Goal: Transaction & Acquisition: Purchase product/service

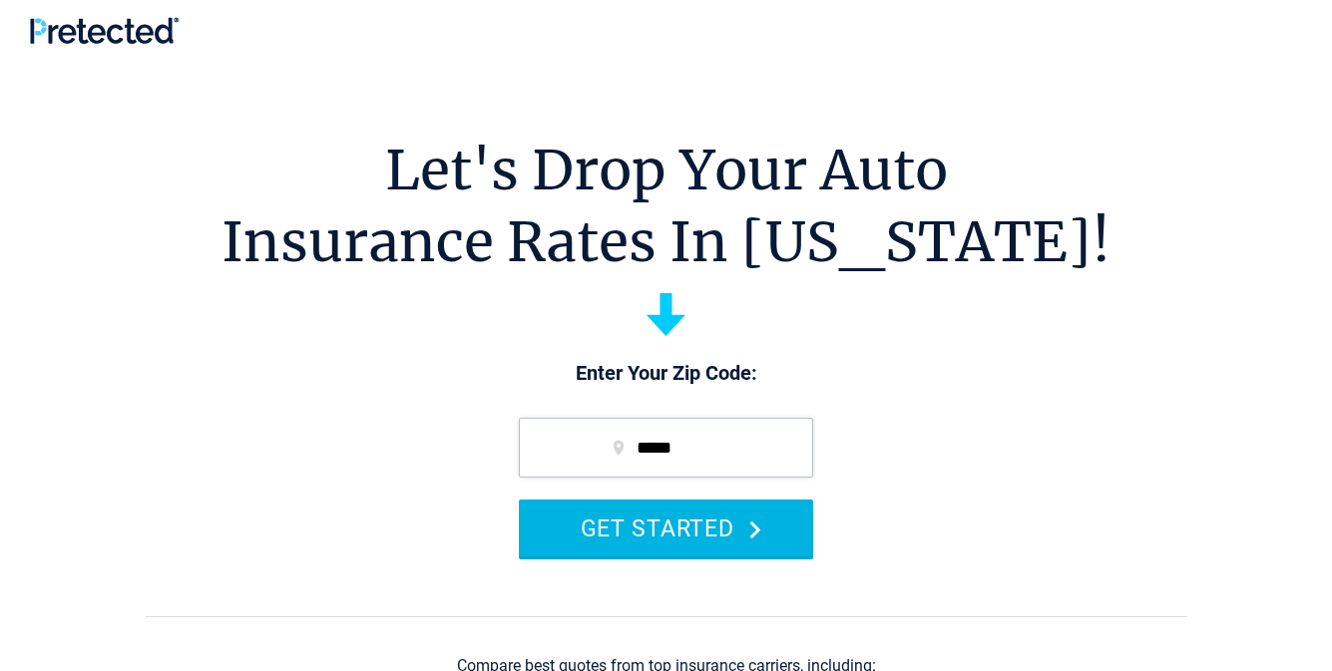
click at [665, 528] on button "GET STARTED" at bounding box center [666, 528] width 294 height 57
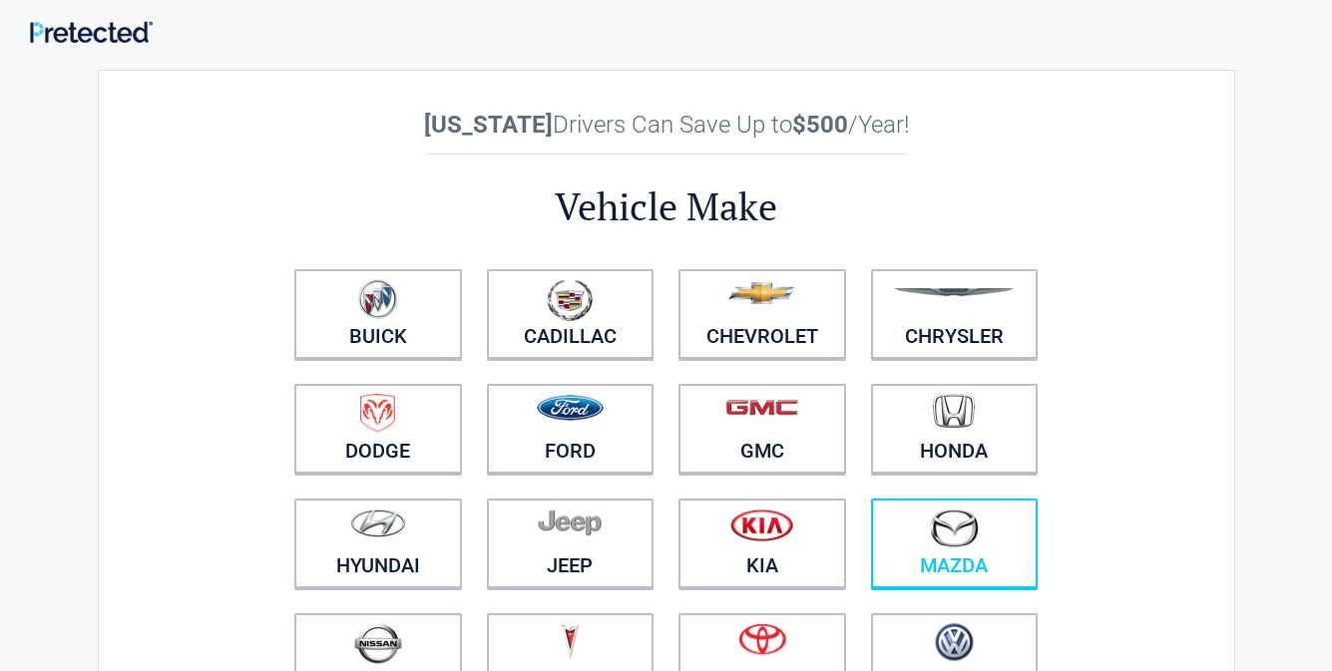
click at [954, 545] on img at bounding box center [954, 528] width 50 height 39
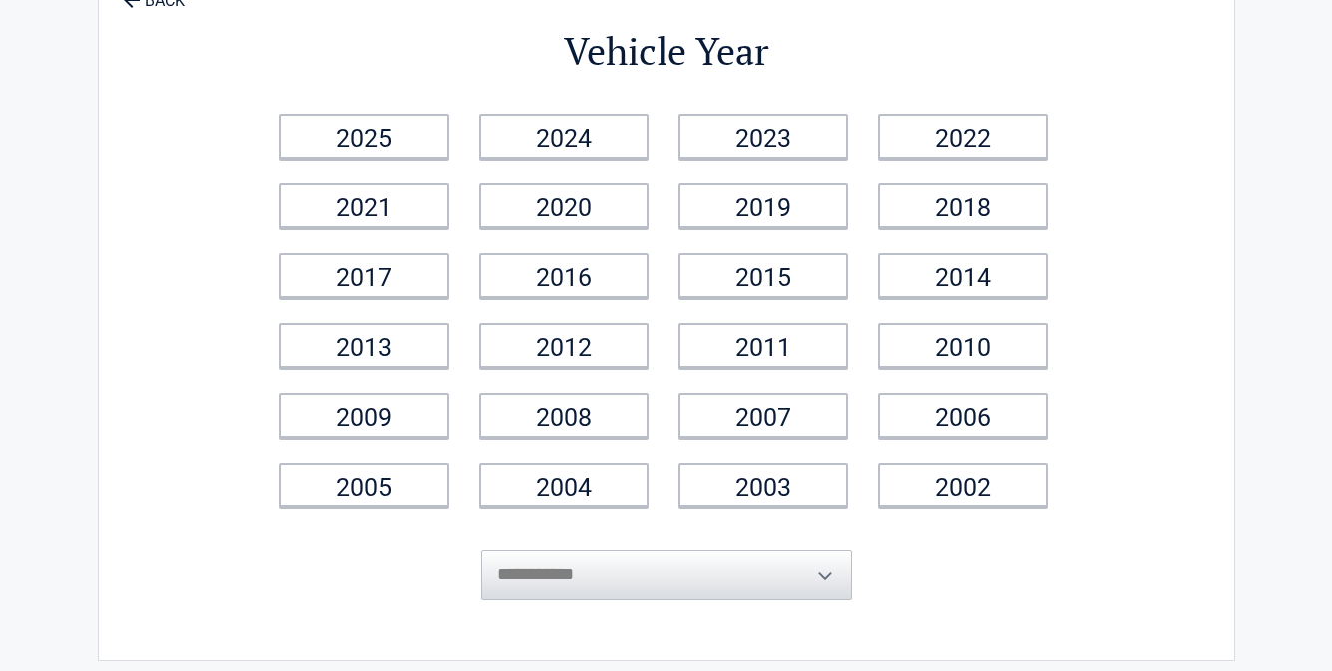
scroll to position [124, 0]
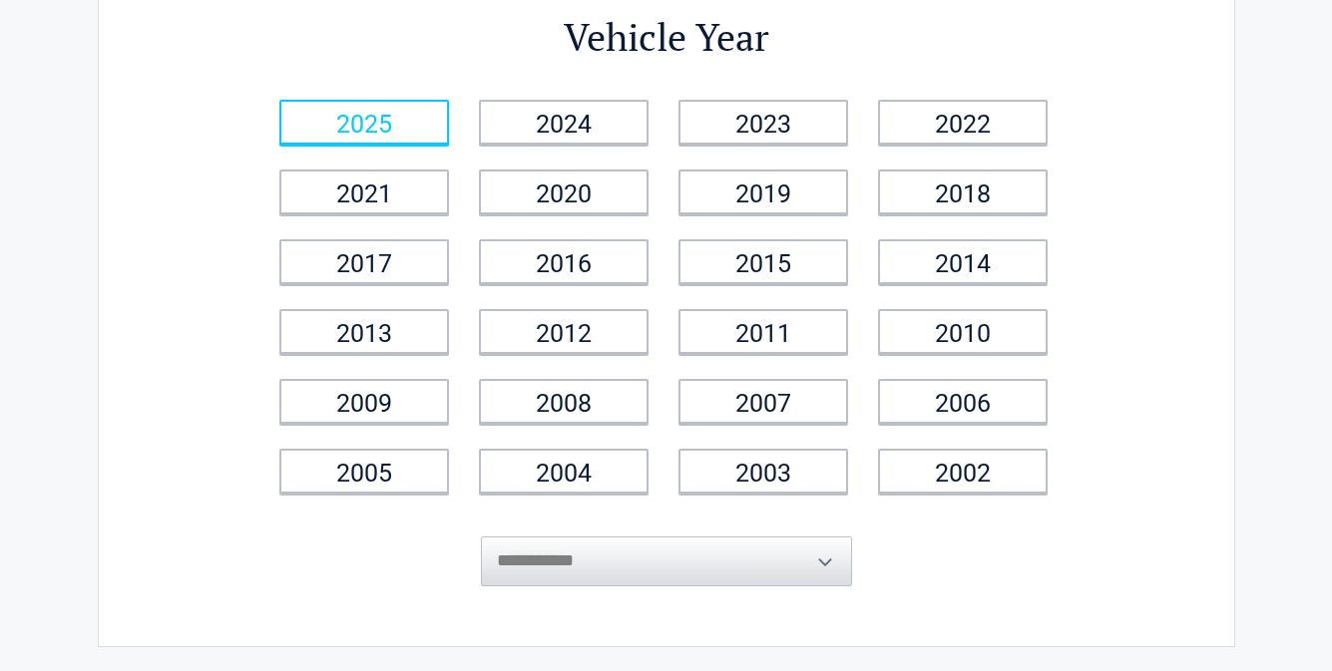
click at [364, 122] on link "2025" at bounding box center [364, 122] width 170 height 45
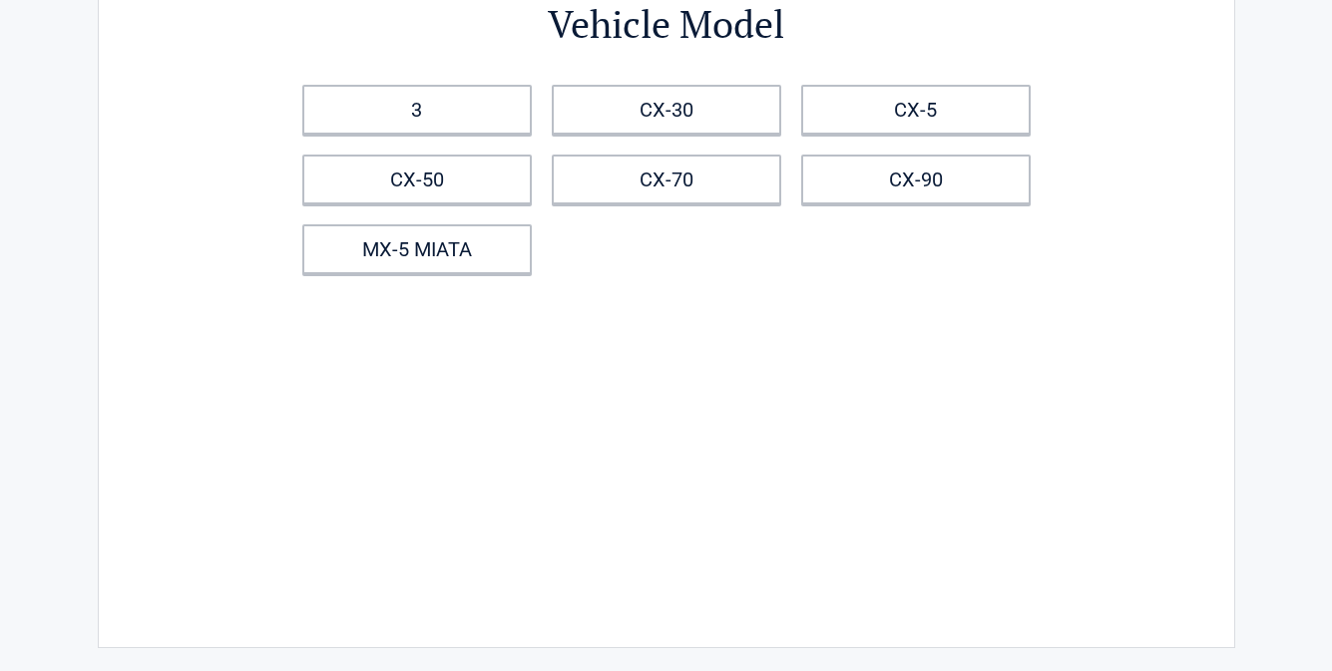
scroll to position [250, 0]
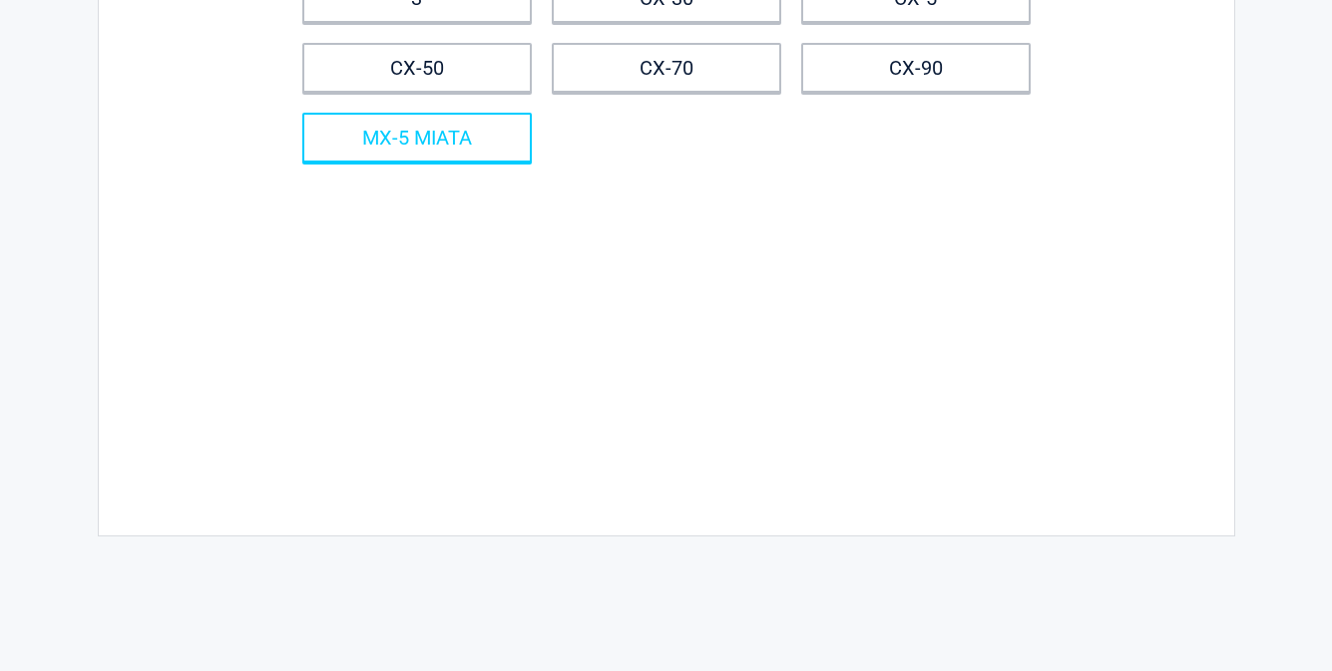
click at [416, 137] on link "MX-5 MIATA" at bounding box center [416, 138] width 229 height 50
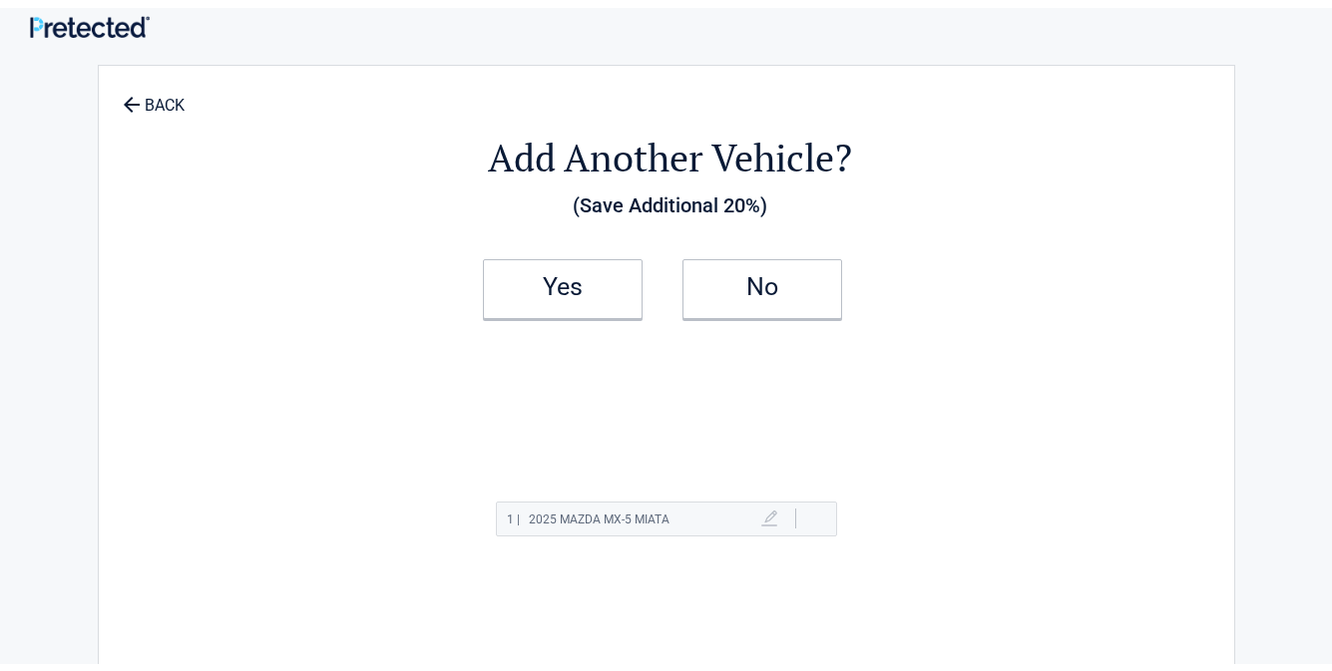
scroll to position [0, 0]
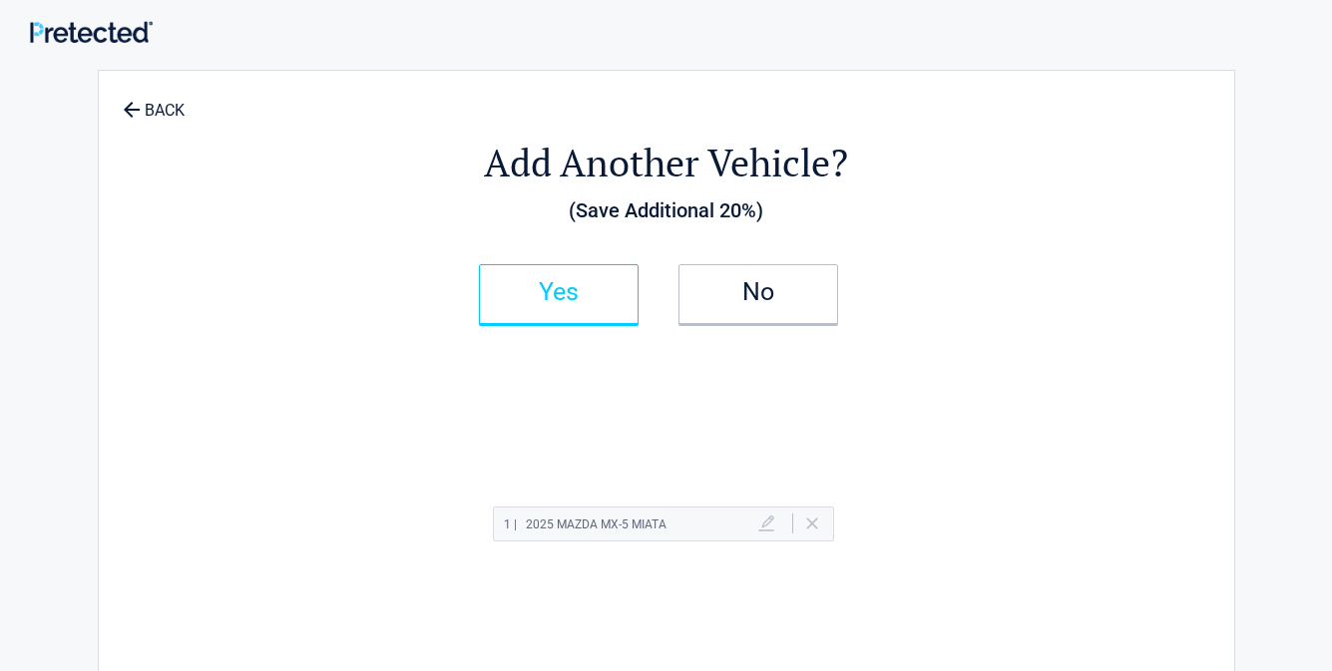
click at [559, 292] on h2 "Yes" at bounding box center [559, 292] width 118 height 14
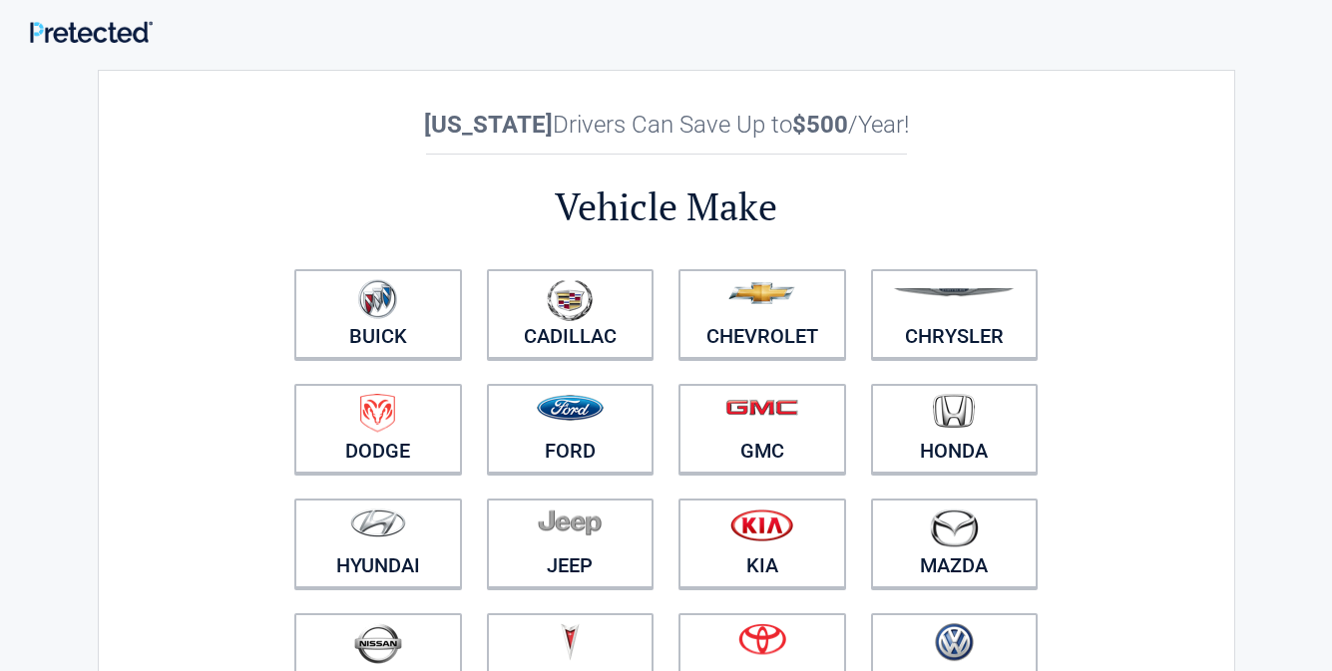
scroll to position [80, 0]
